Goal: Information Seeking & Learning: Find specific fact

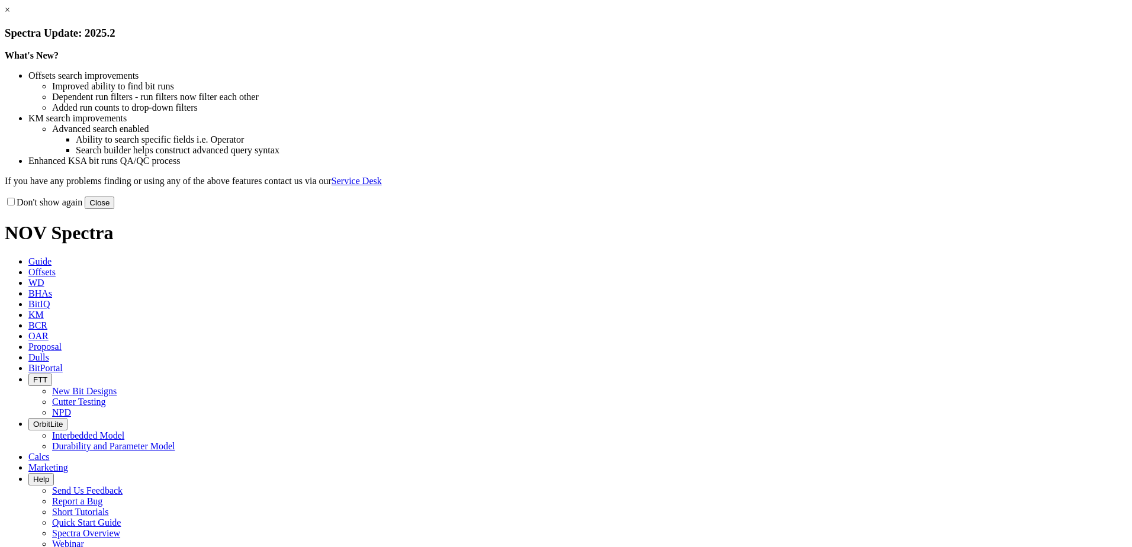
click at [114, 209] on button "Close" at bounding box center [100, 203] width 30 height 12
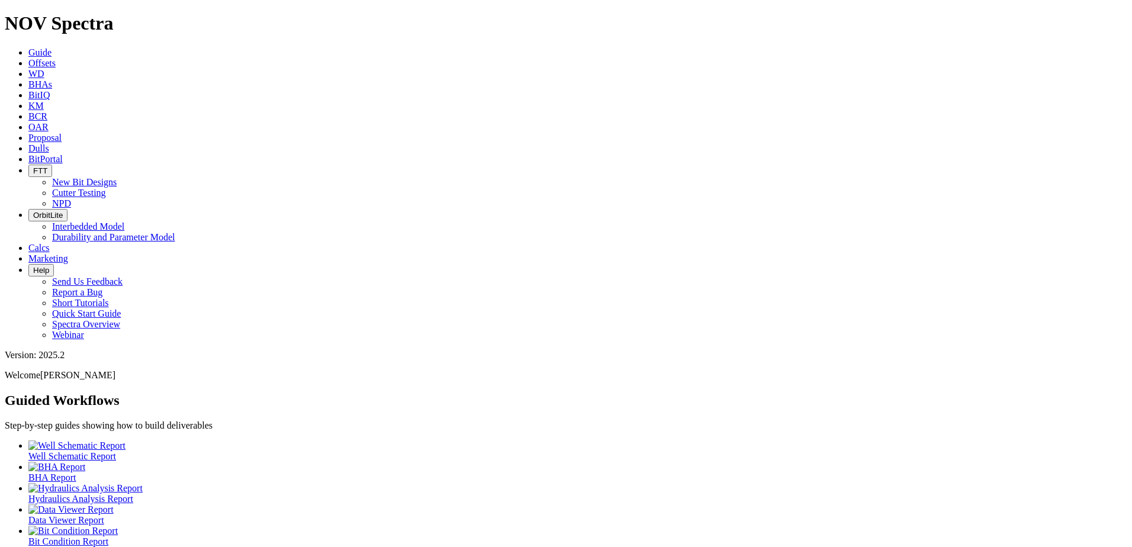
click at [28, 58] on icon at bounding box center [28, 63] width 0 height 10
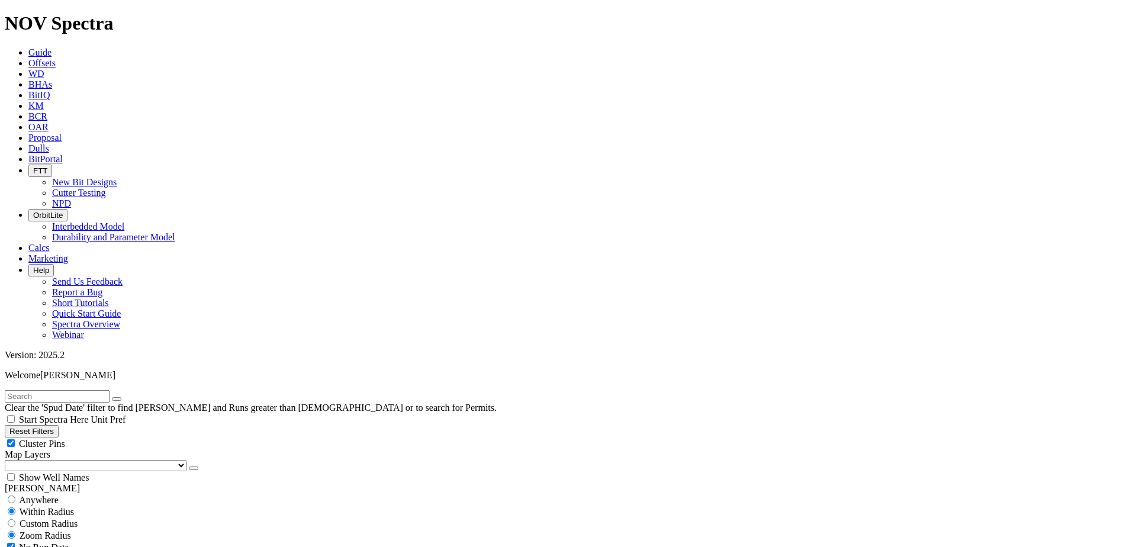
scroll to position [355, 0]
select select "8.75"
checkbox input "false"
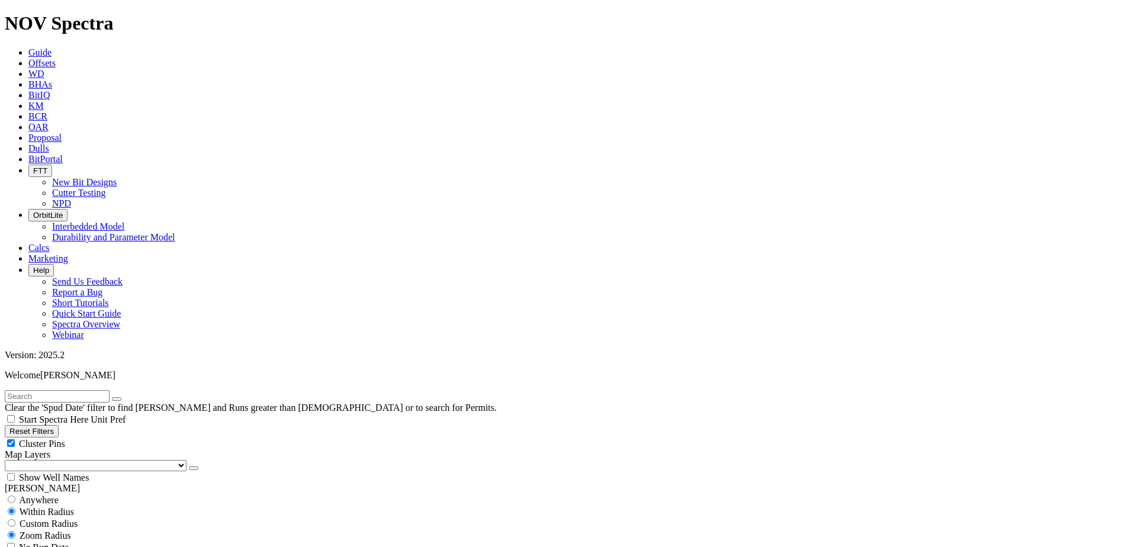
select select "? number:8.75 ?"
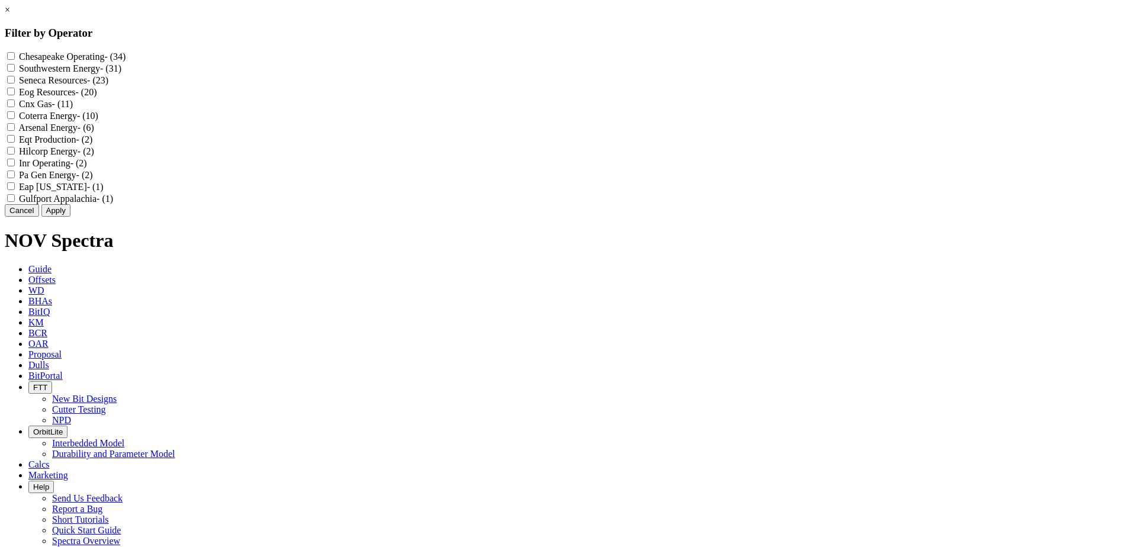
click at [15, 119] on Energy "Coterra Energy - (10)" at bounding box center [11, 115] width 8 height 8
checkbox Energy "true"
click at [70, 217] on button "Apply" at bounding box center [55, 210] width 29 height 12
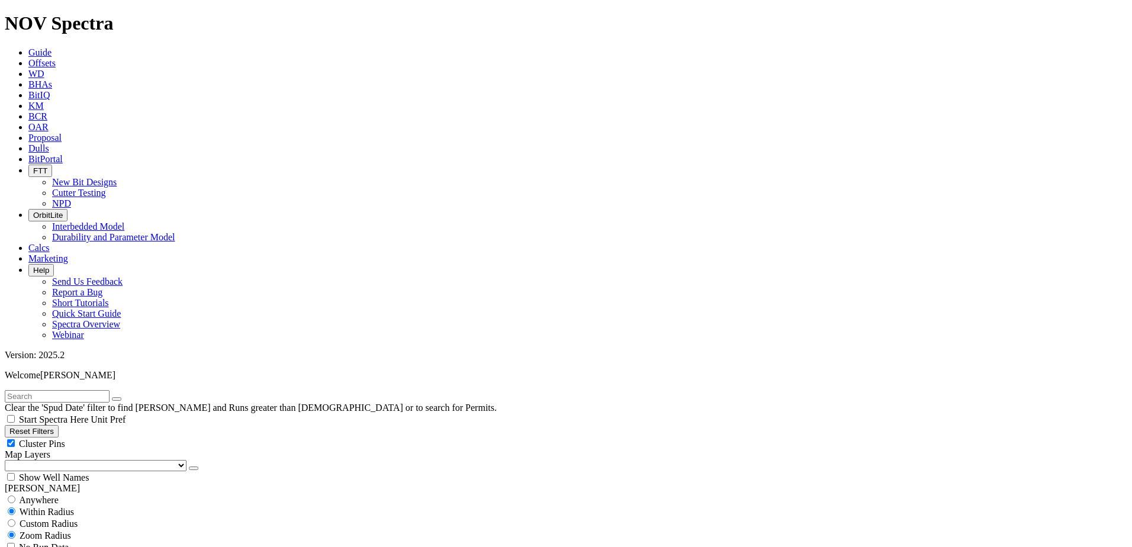
drag, startPoint x: 43, startPoint y: 90, endPoint x: 60, endPoint y: 102, distance: 20.7
click at [43, 425] on button "Reset Filters" at bounding box center [32, 431] width 54 height 12
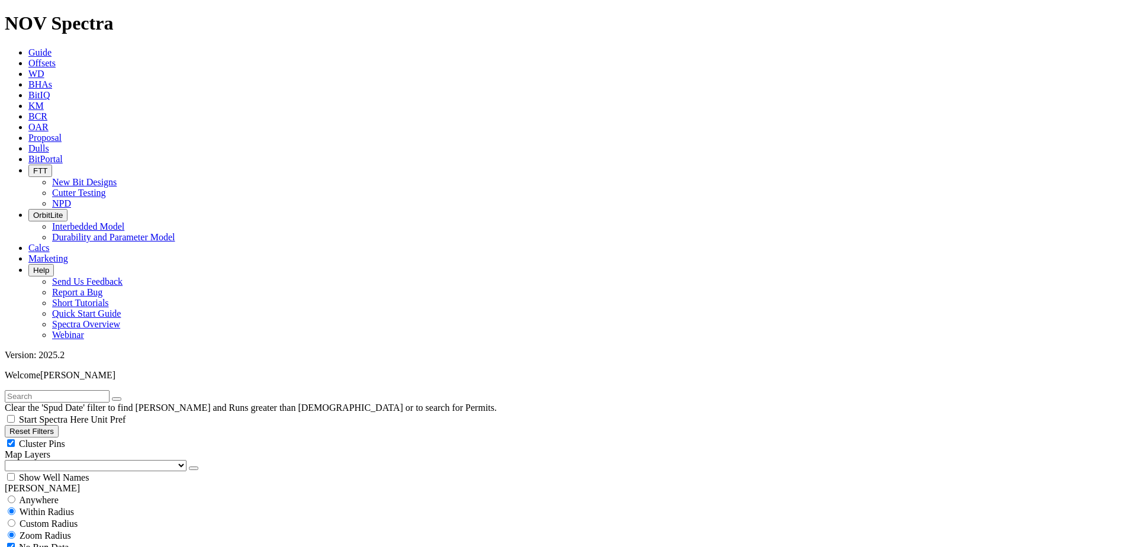
checkbox input "true"
select select
select select "12.25"
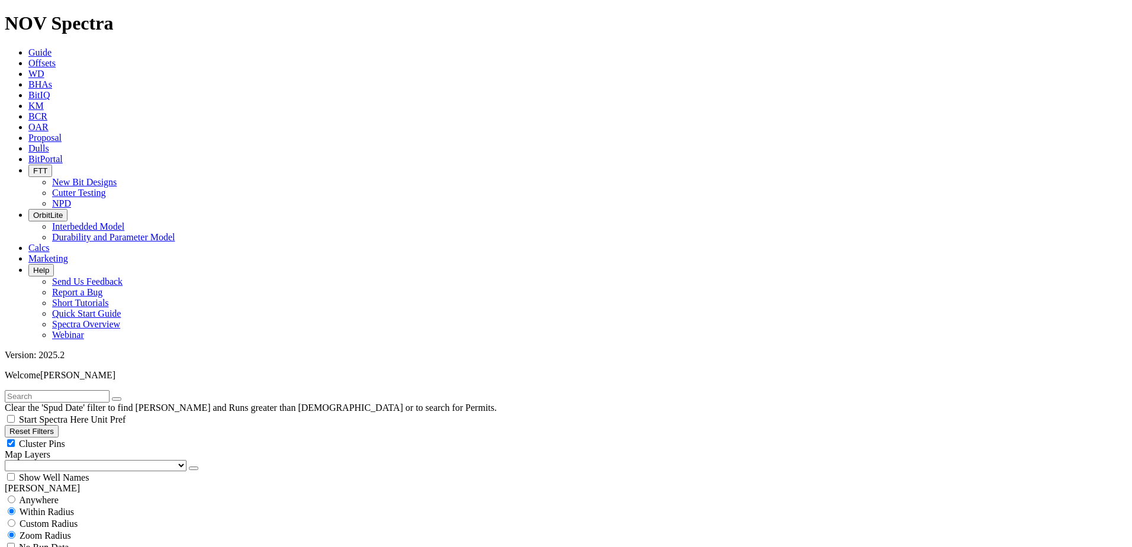
checkbox input "false"
select select "? number:12.25 ?"
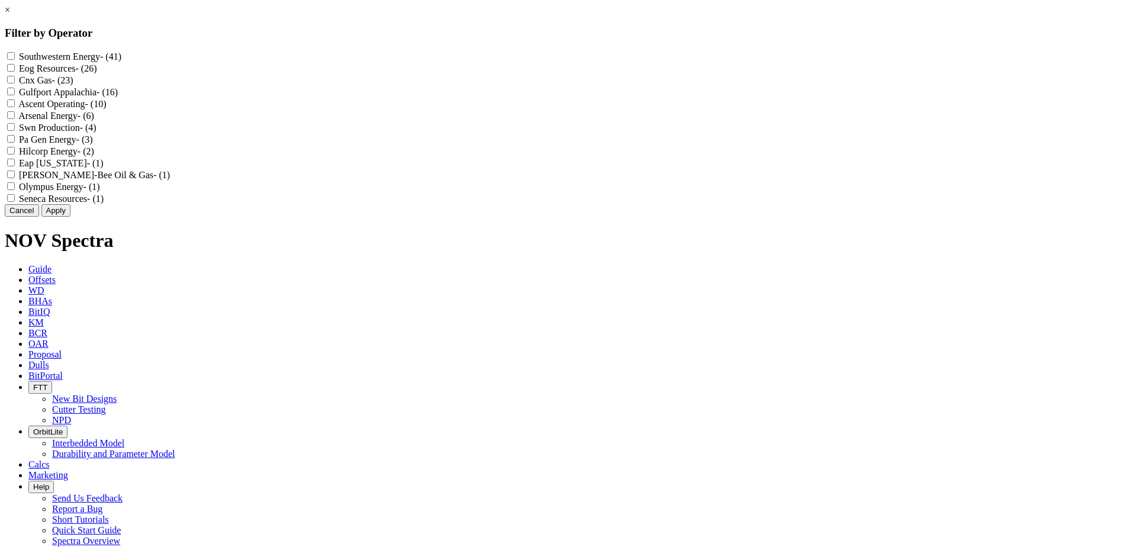
click at [15, 131] on Production "Swn Production - (4)" at bounding box center [11, 127] width 8 height 8
checkbox Production "true"
click at [15, 55] on Energy "Southwestern Energy - (41)" at bounding box center [11, 56] width 8 height 8
checkbox Energy "true"
click at [39, 217] on button "Cancel" at bounding box center [22, 210] width 34 height 12
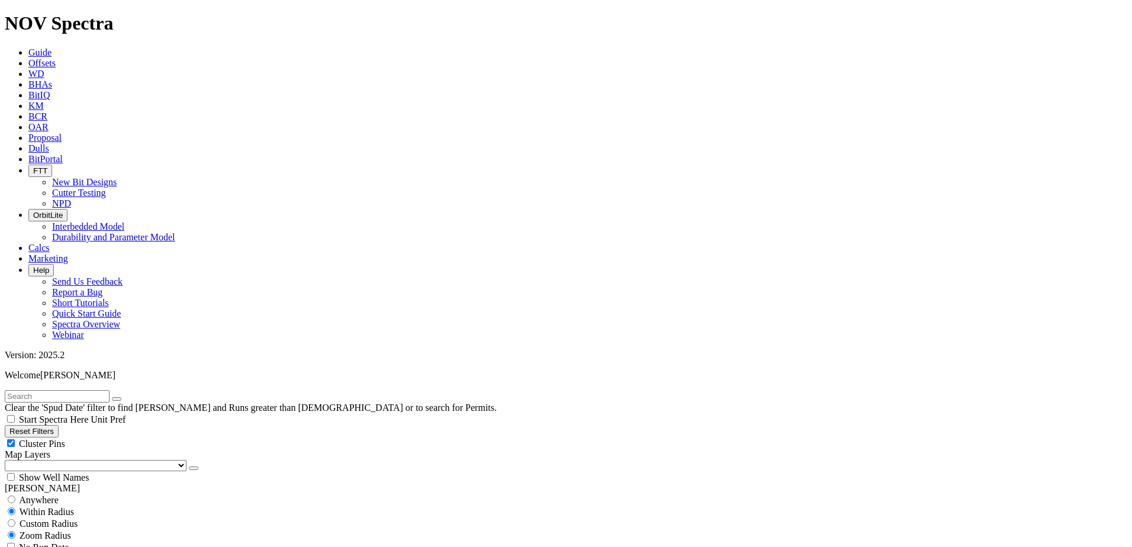
scroll to position [118, 0]
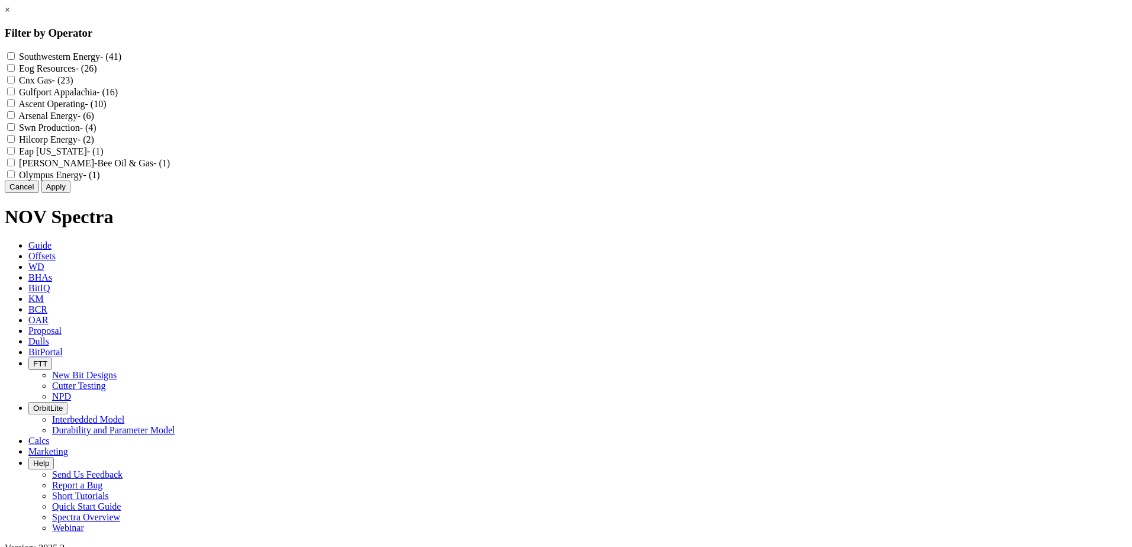
click at [15, 131] on Production "Swn Production - (4)" at bounding box center [11, 127] width 8 height 8
checkbox Production "true"
click at [15, 54] on Energy "Southwestern Energy - (41)" at bounding box center [11, 56] width 8 height 8
checkbox Energy "true"
click at [70, 193] on button "Apply" at bounding box center [55, 187] width 29 height 12
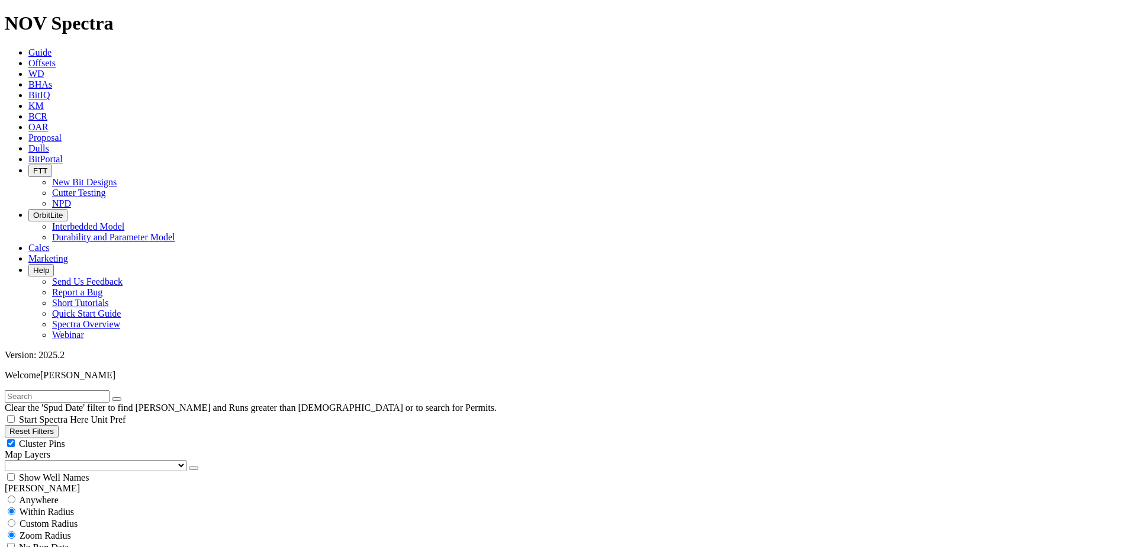
scroll to position [3257, 0]
